Goal: Task Accomplishment & Management: Manage account settings

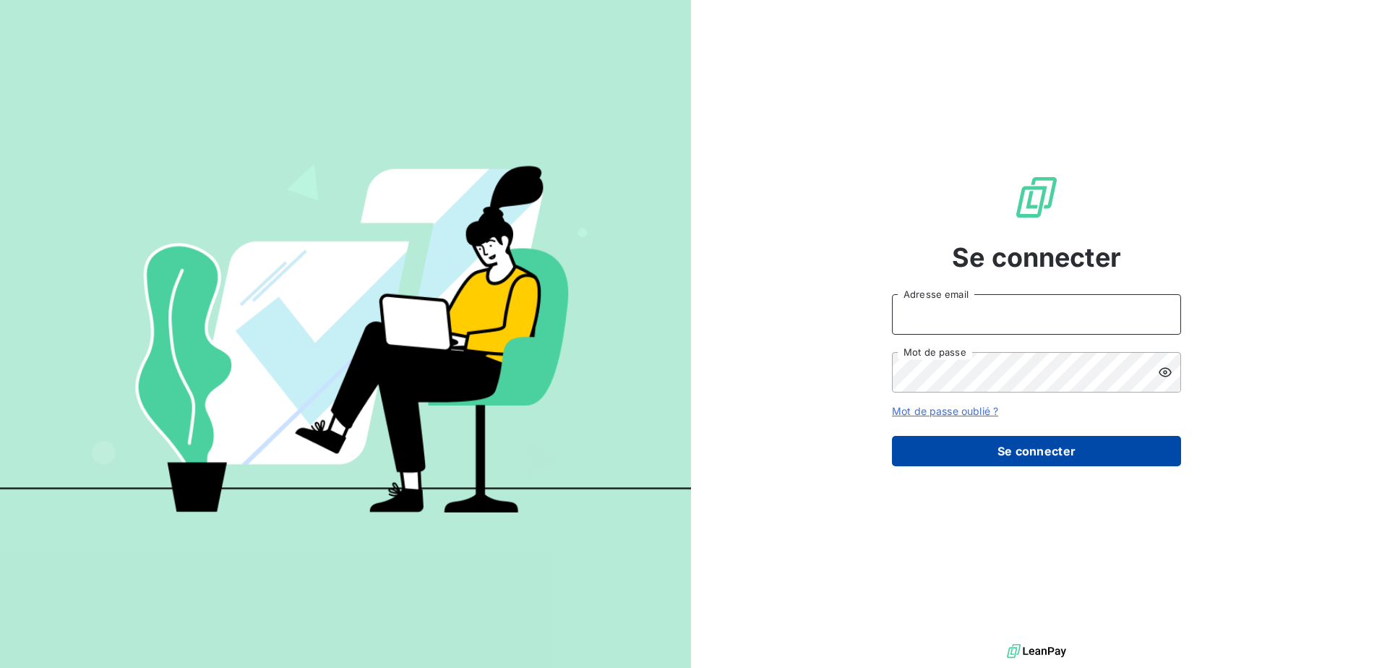
type input "[EMAIL_ADDRESS][DOMAIN_NAME]"
click at [1042, 443] on button "Se connecter" at bounding box center [1036, 451] width 289 height 30
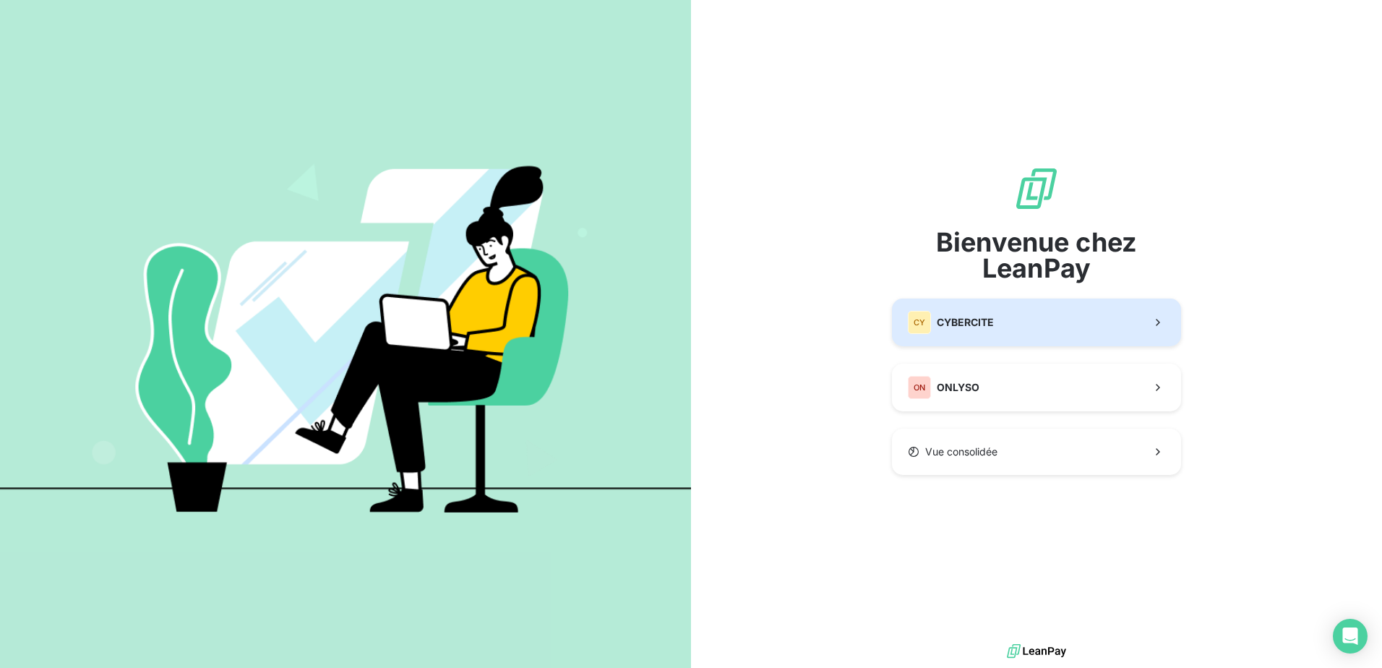
click at [976, 331] on div "CY CYBERCITE" at bounding box center [951, 322] width 86 height 23
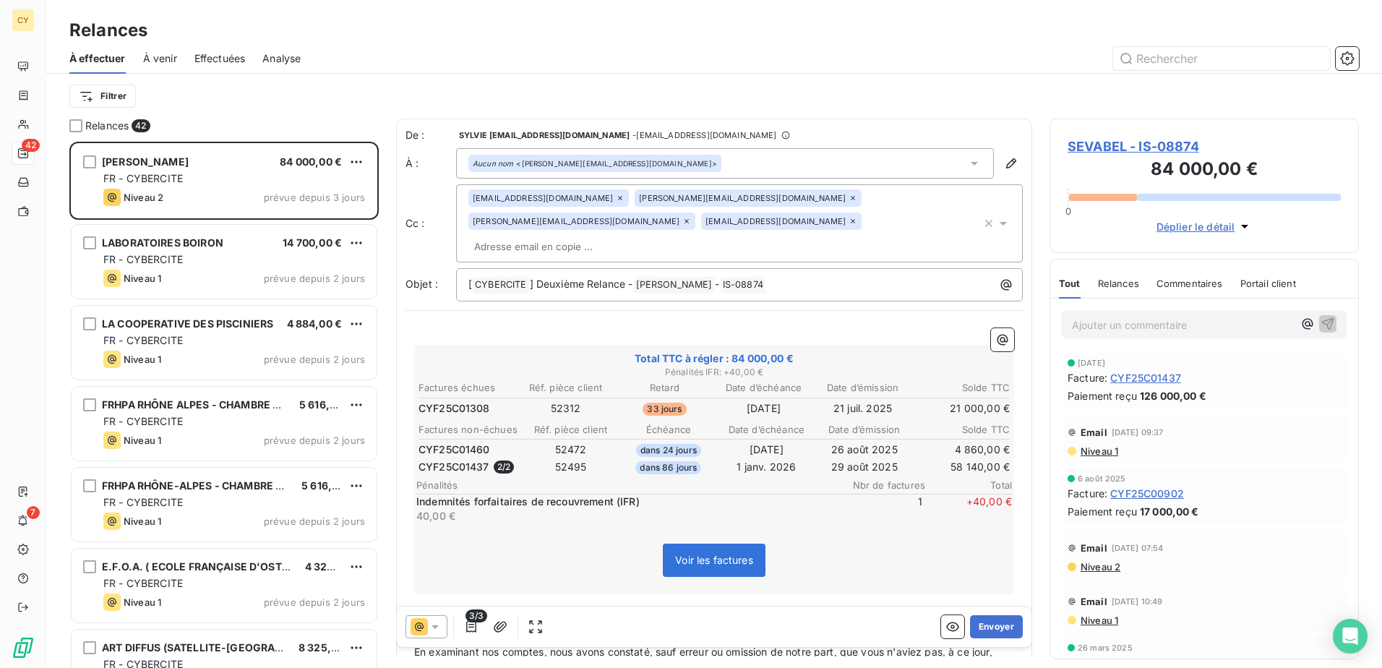
click at [1179, 146] on span "SEVABEL - IS-08874" at bounding box center [1204, 147] width 273 height 20
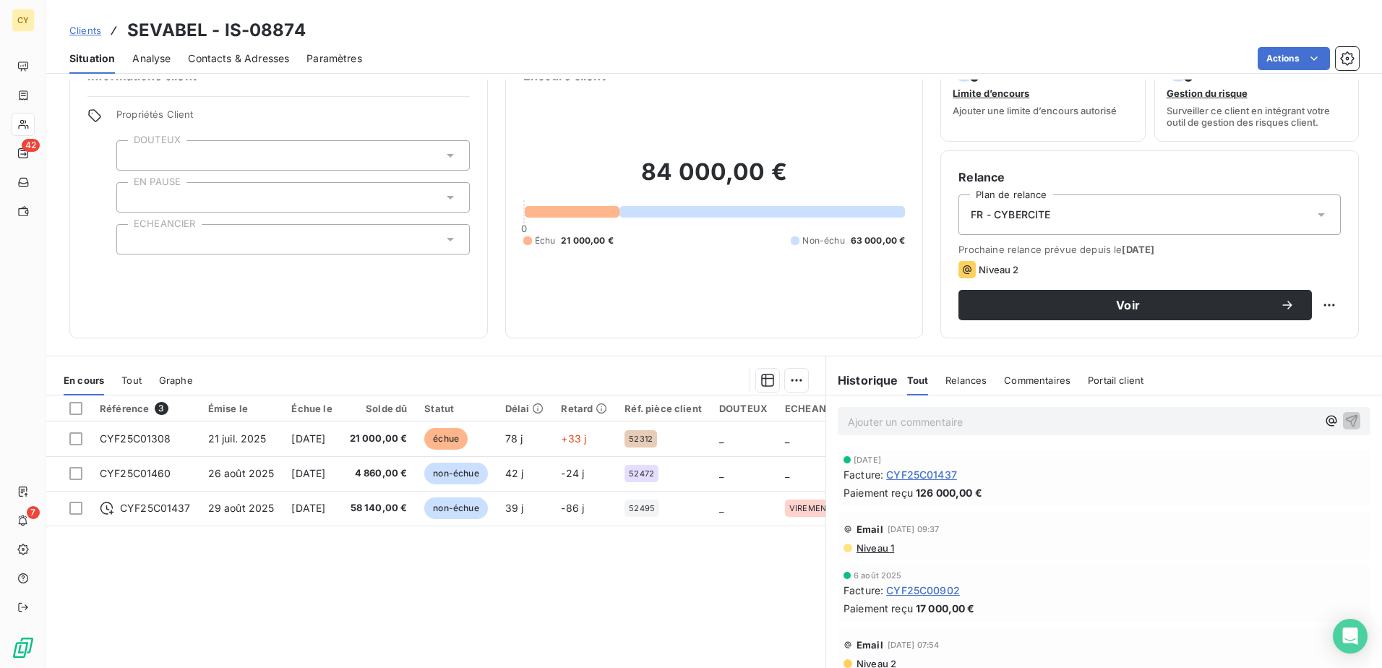
scroll to position [88, 0]
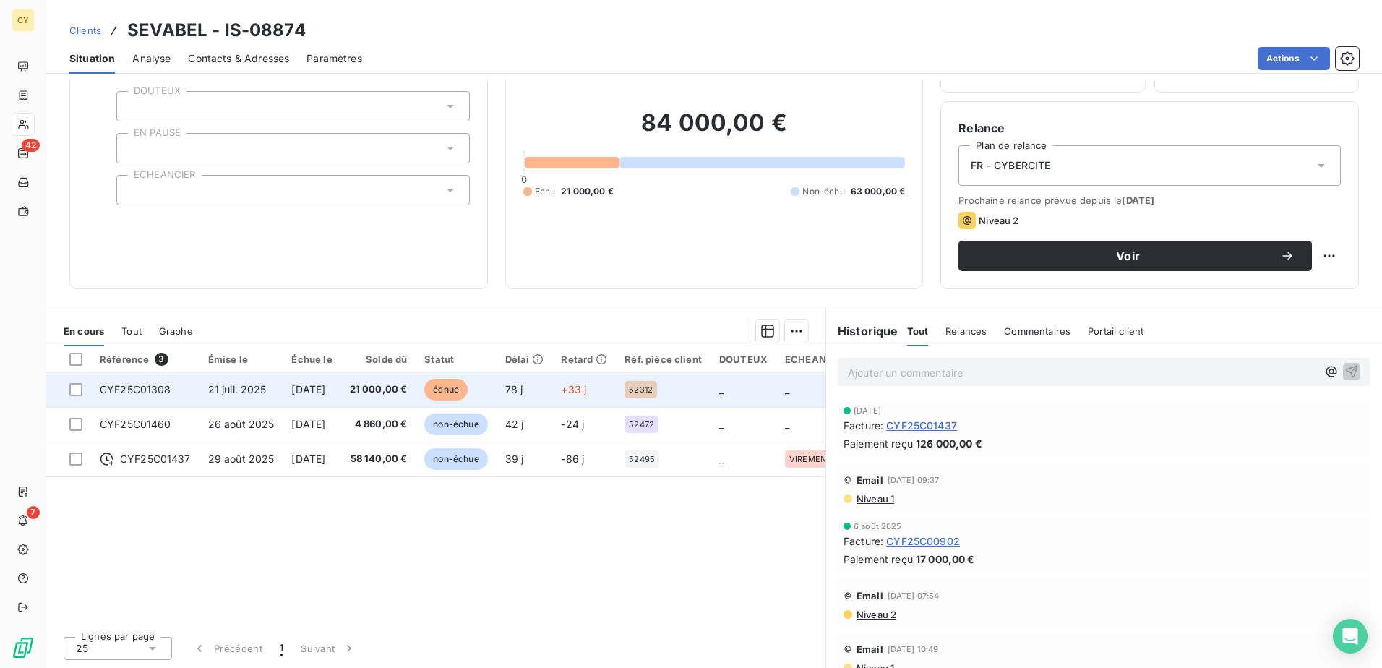
click at [150, 389] on span "CYF25C01308" at bounding box center [136, 389] width 72 height 12
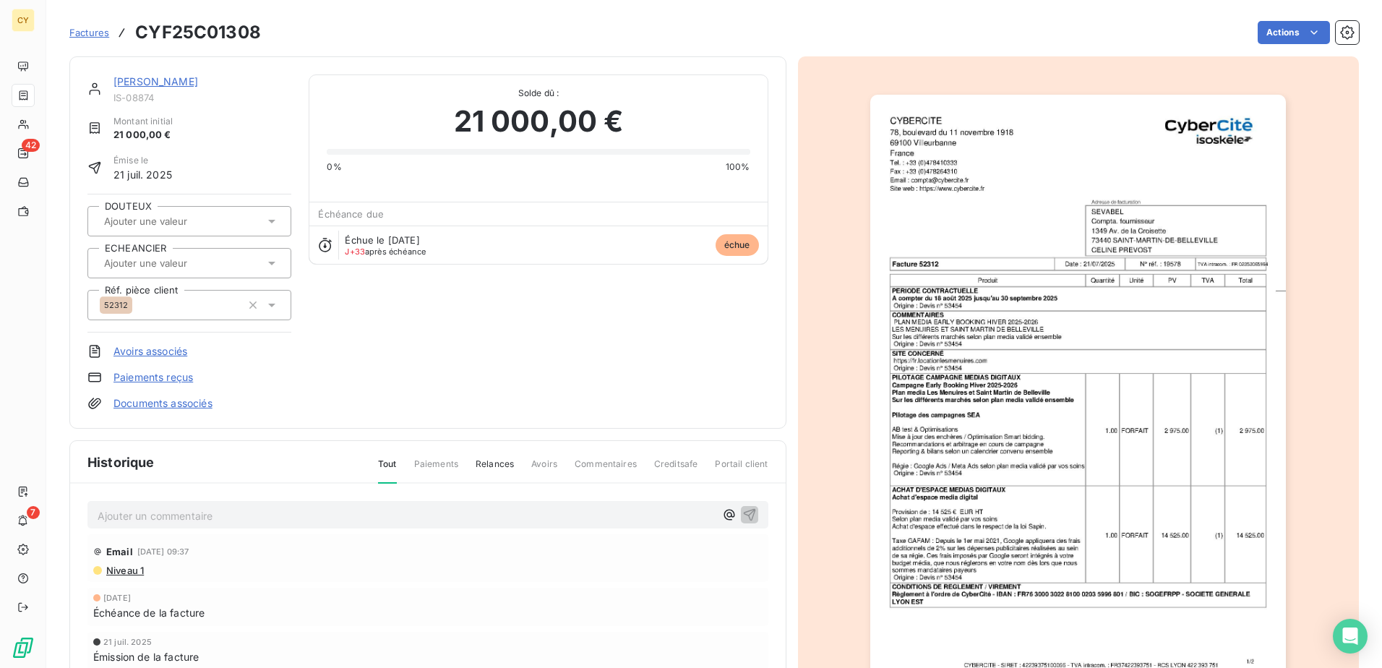
drag, startPoint x: 150, startPoint y: 82, endPoint x: 154, endPoint y: 90, distance: 8.7
click at [154, 88] on div "[PERSON_NAME]" at bounding box center [202, 81] width 178 height 14
click at [143, 85] on link "[PERSON_NAME]" at bounding box center [155, 81] width 85 height 12
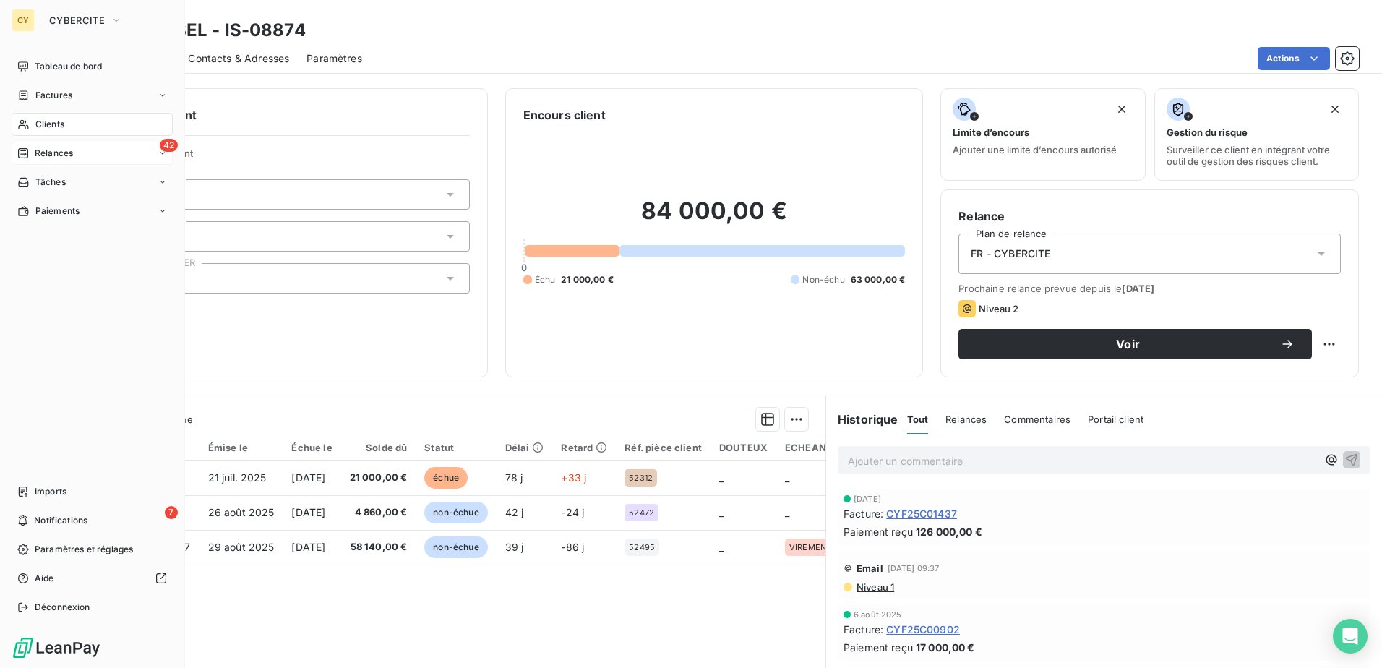
click at [51, 153] on span "Relances" at bounding box center [54, 153] width 38 height 13
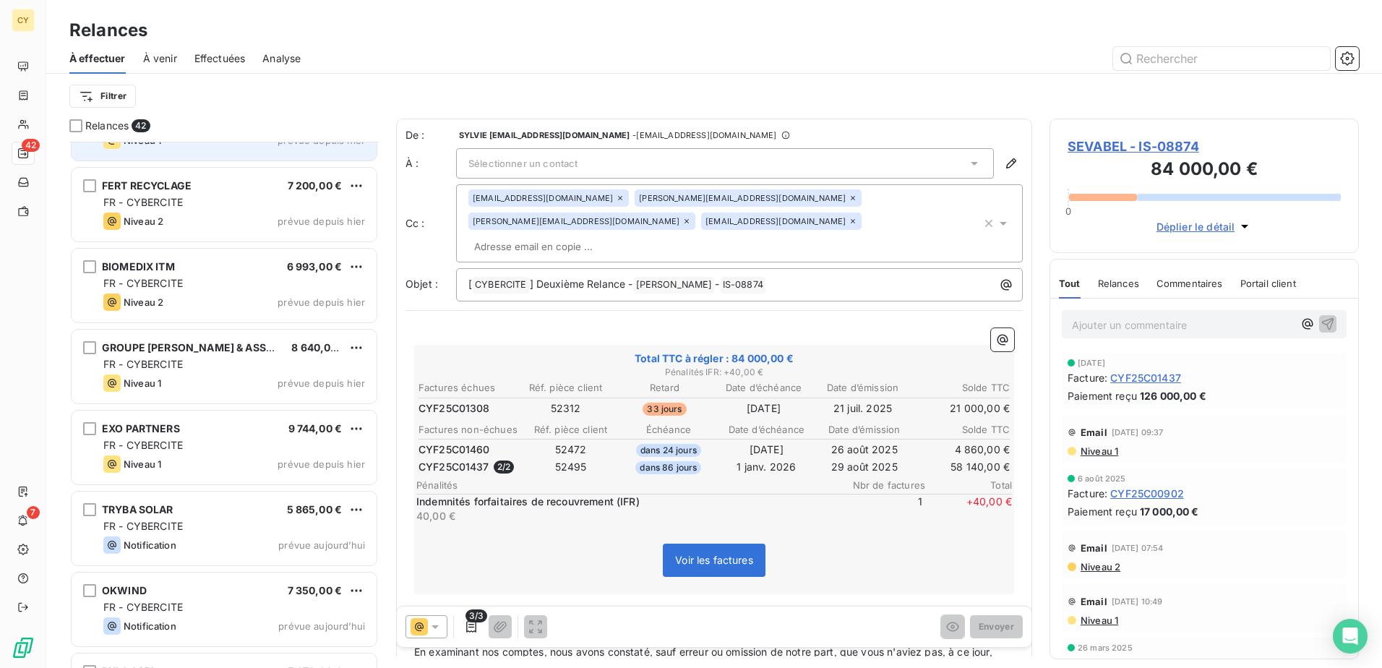
scroll to position [1157, 0]
